Goal: Ask a question

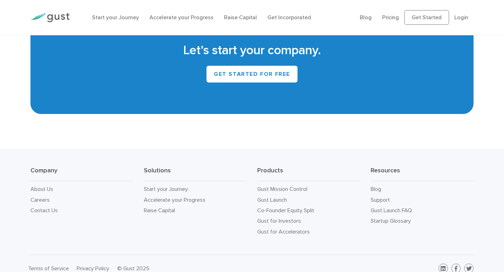
scroll to position [3051, 0]
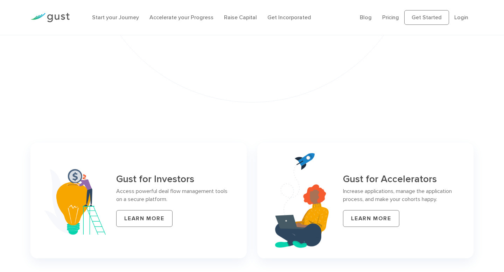
scroll to position [3084, 0]
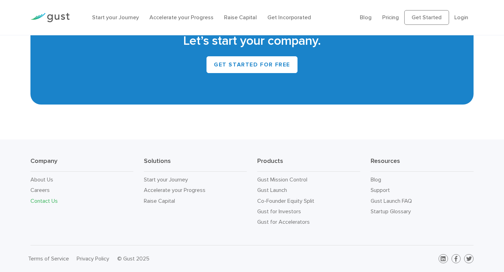
click at [42, 199] on link "Contact Us" at bounding box center [43, 201] width 27 height 7
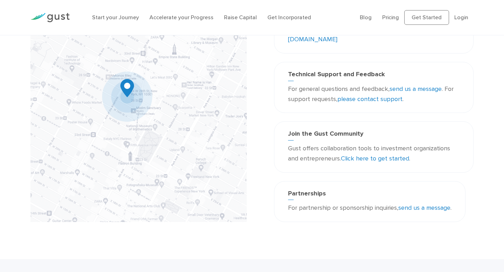
scroll to position [32, 0]
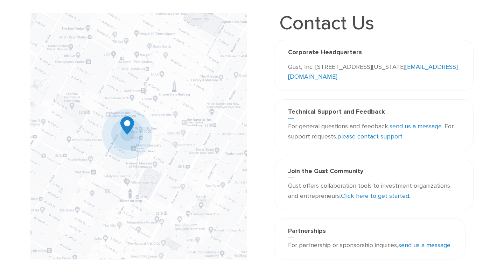
click at [402, 126] on link "send us a message" at bounding box center [416, 126] width 52 height 7
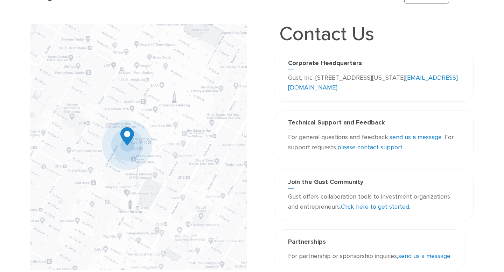
scroll to position [190, 0]
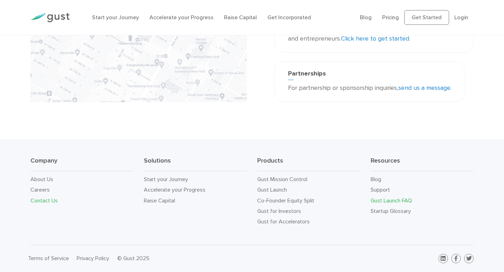
click at [394, 201] on link "Gust Launch FAQ" at bounding box center [391, 200] width 41 height 7
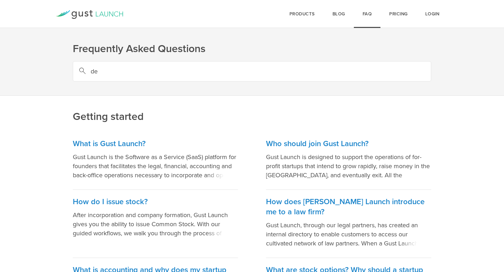
type input "d"
type input "does gust work for delaware comapnies"
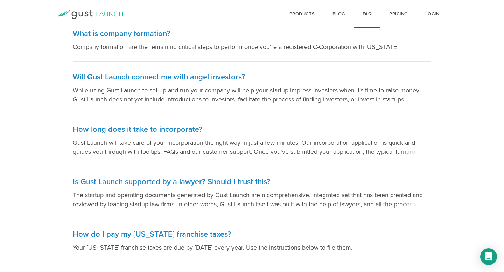
scroll to position [444, 0]
